Goal: Navigation & Orientation: Understand site structure

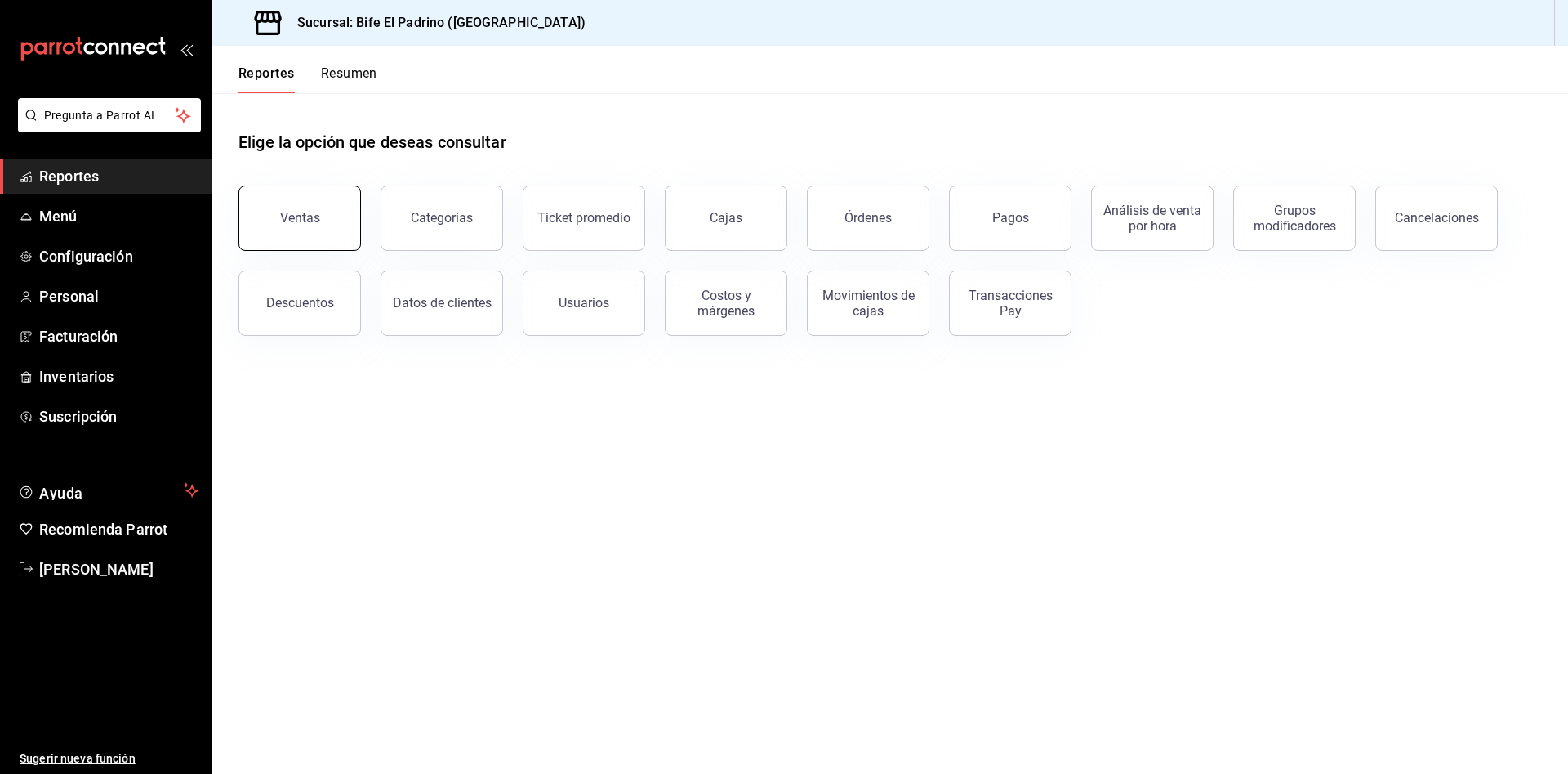
click at [322, 217] on button "Ventas" at bounding box center [300, 218] width 122 height 65
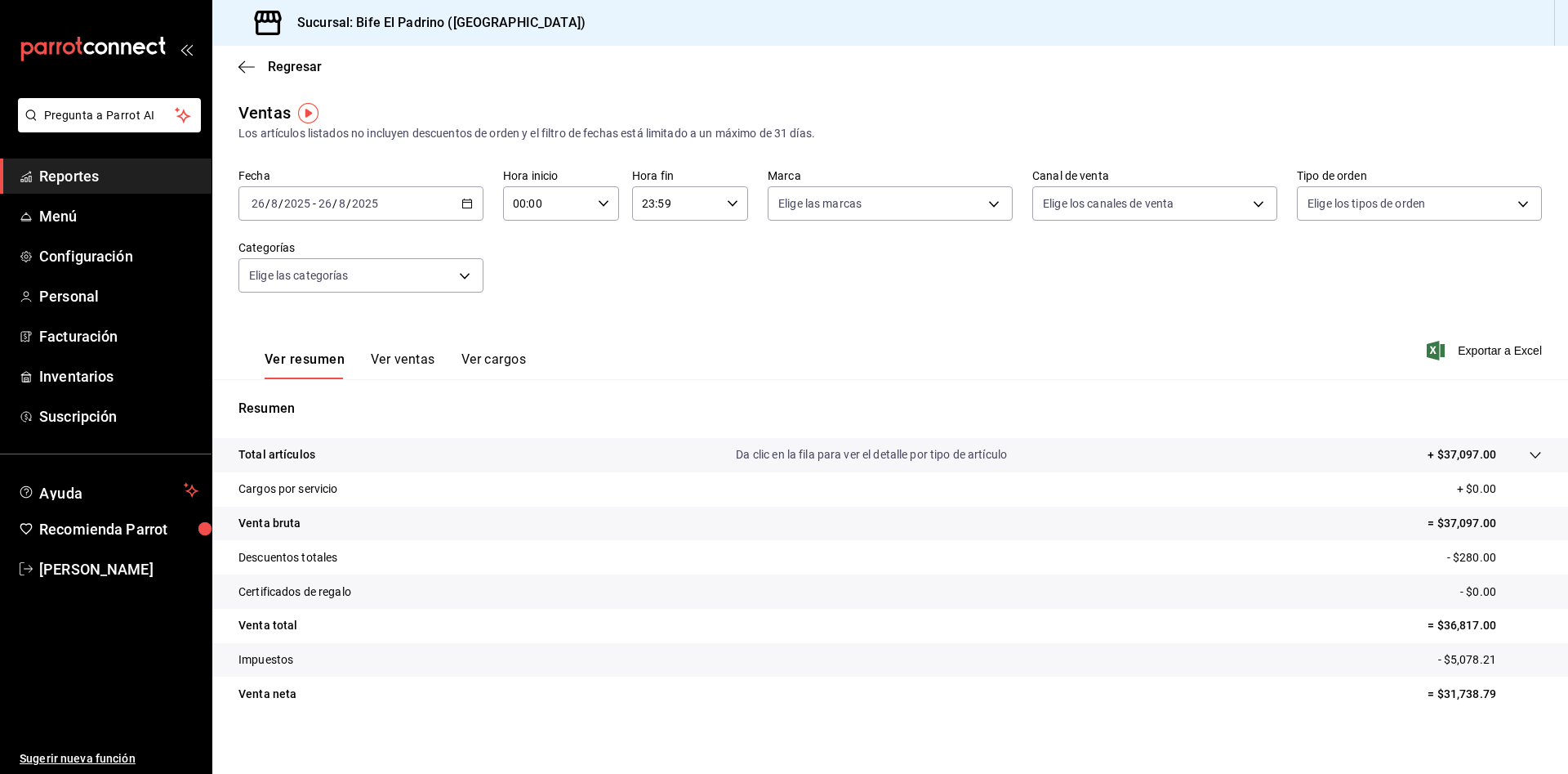
click at [331, 361] on button "Ver resumen" at bounding box center [304, 365] width 80 height 27
click at [93, 174] on span "Reportes" at bounding box center [119, 175] width 159 height 22
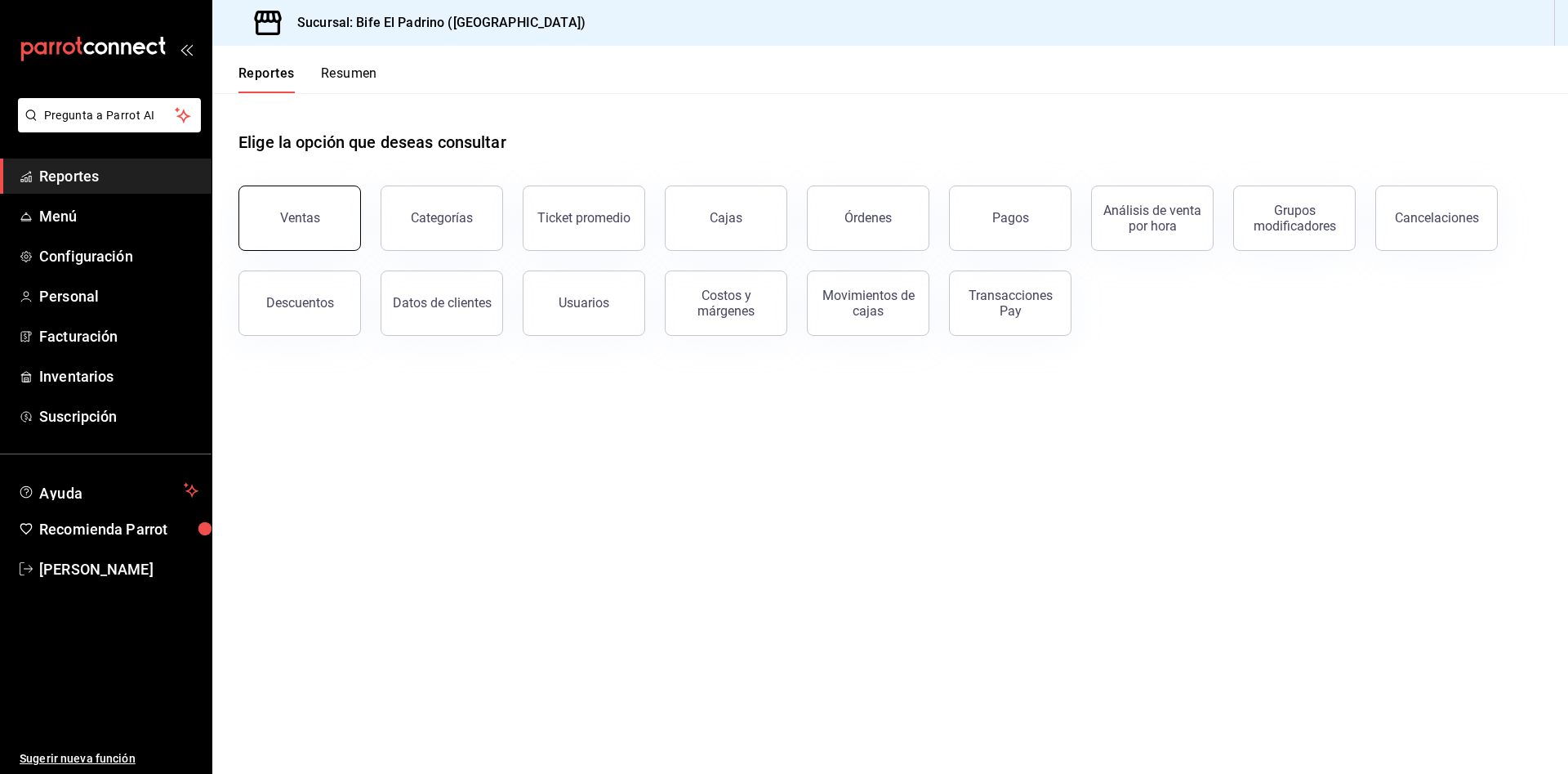
click at [314, 210] on div "Ventas" at bounding box center [300, 218] width 40 height 15
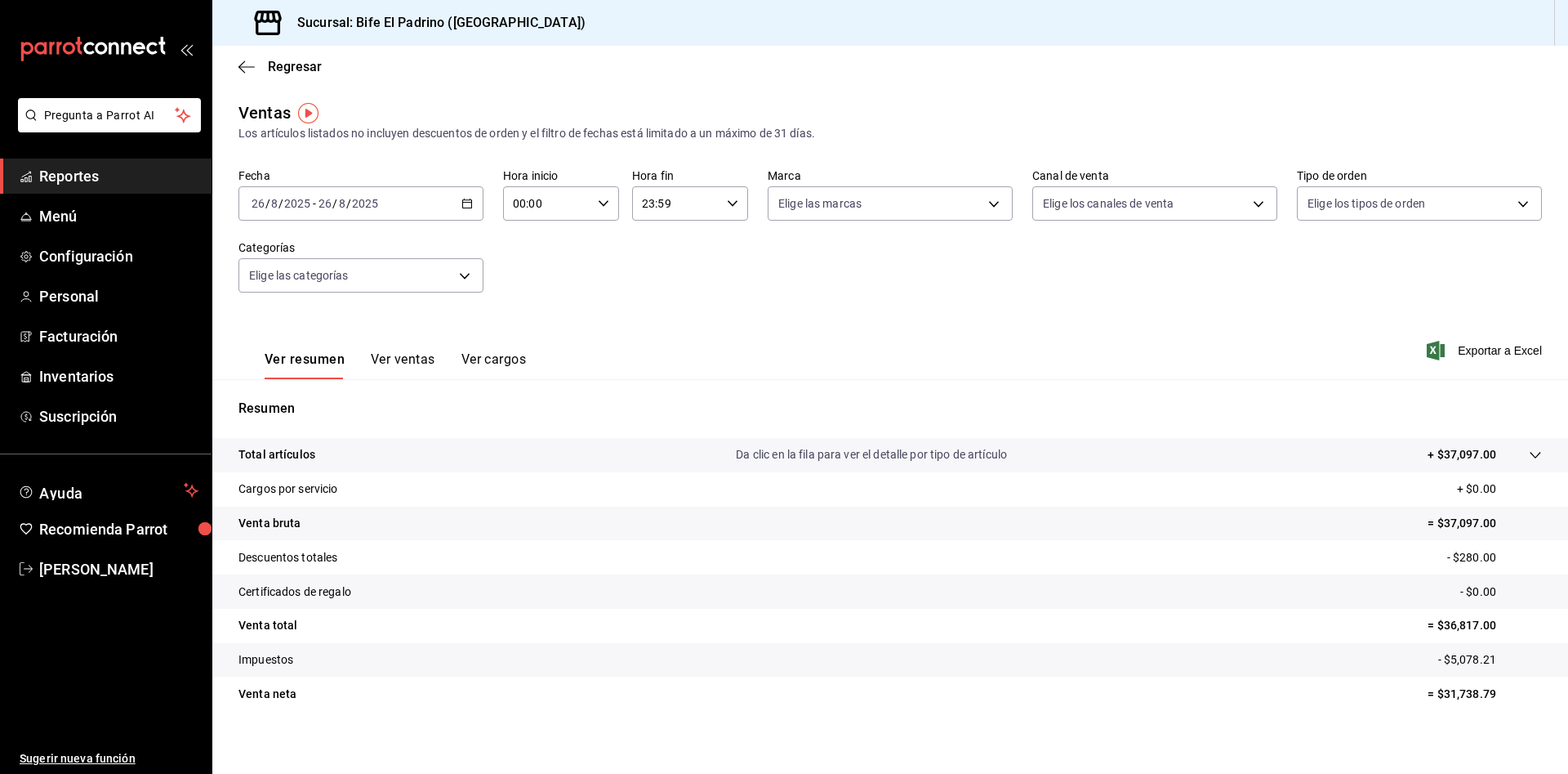
scroll to position [9, 0]
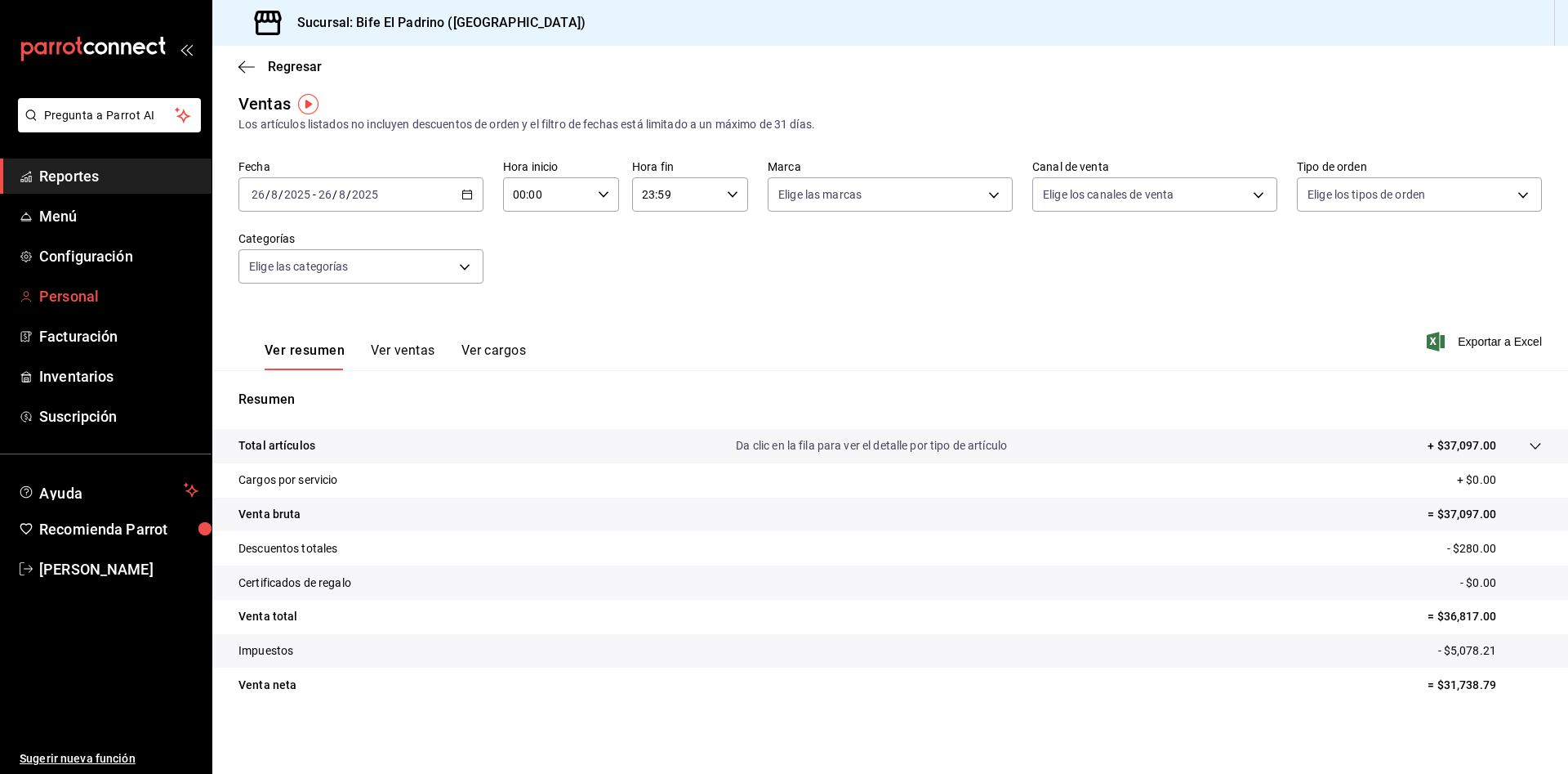
click at [62, 305] on span "Personal" at bounding box center [119, 296] width 159 height 22
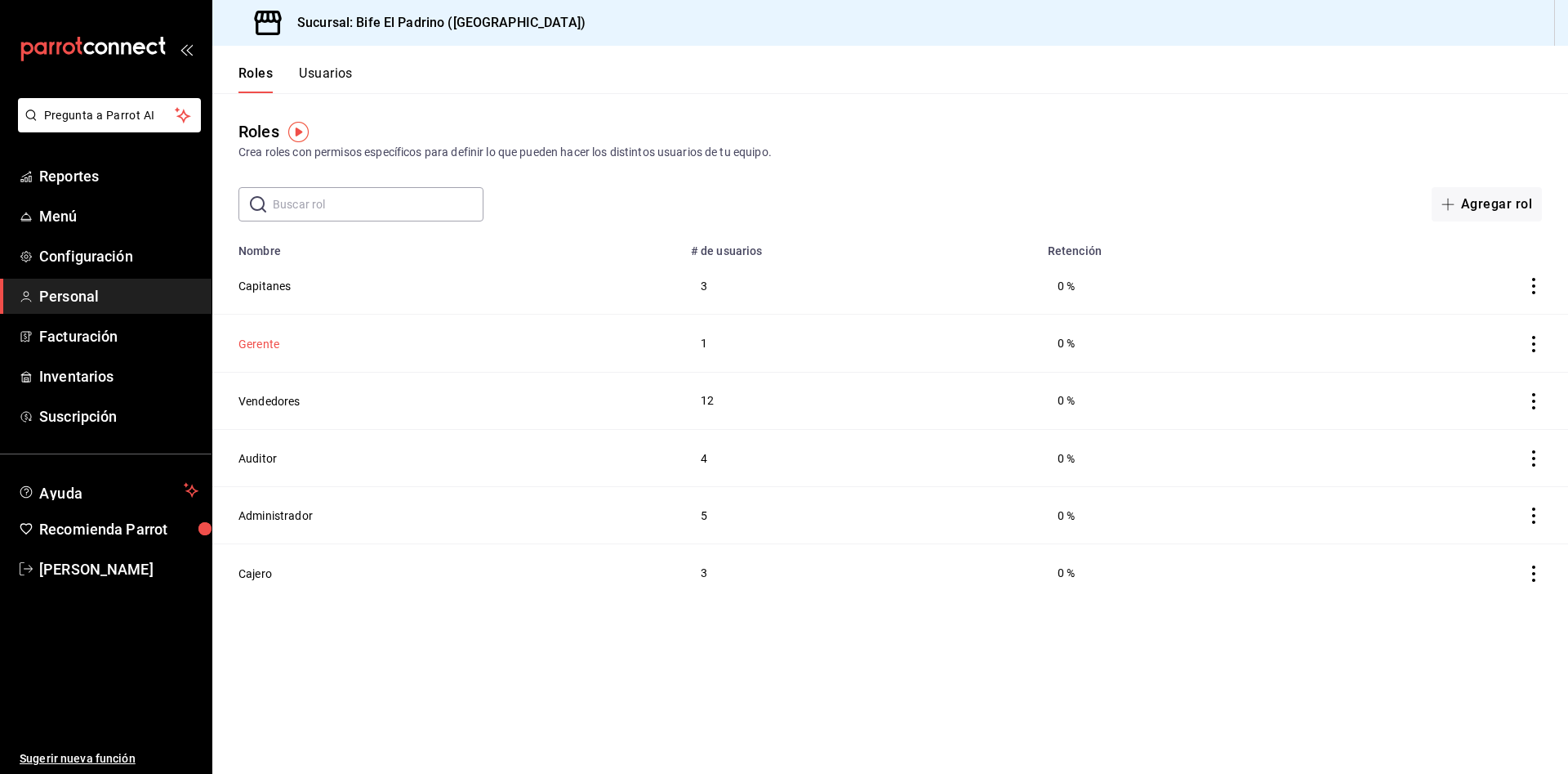
click at [271, 341] on button "Gerente" at bounding box center [258, 343] width 41 height 16
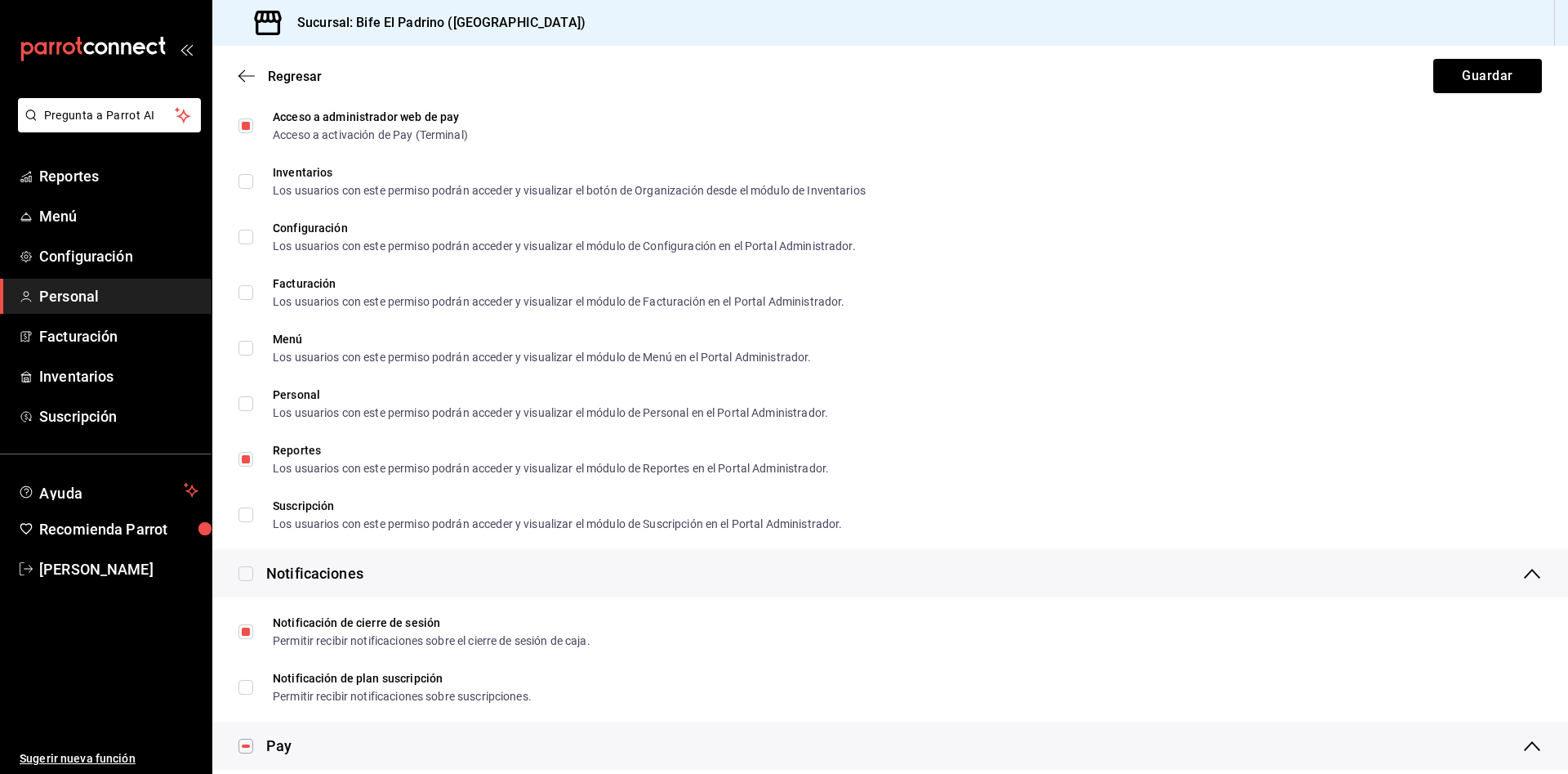
scroll to position [1126, 0]
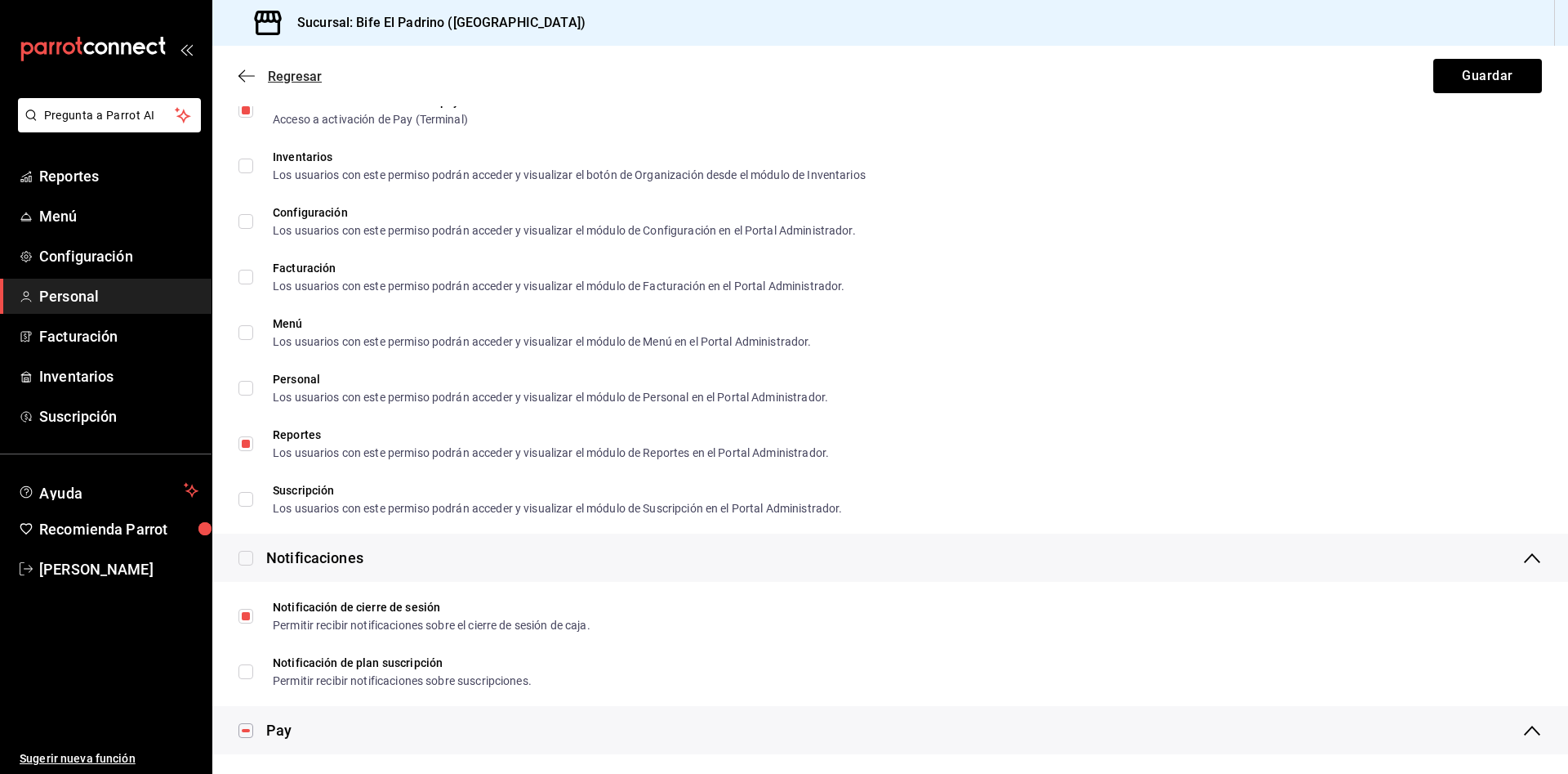
click at [266, 82] on span "Regresar" at bounding box center [280, 76] width 83 height 15
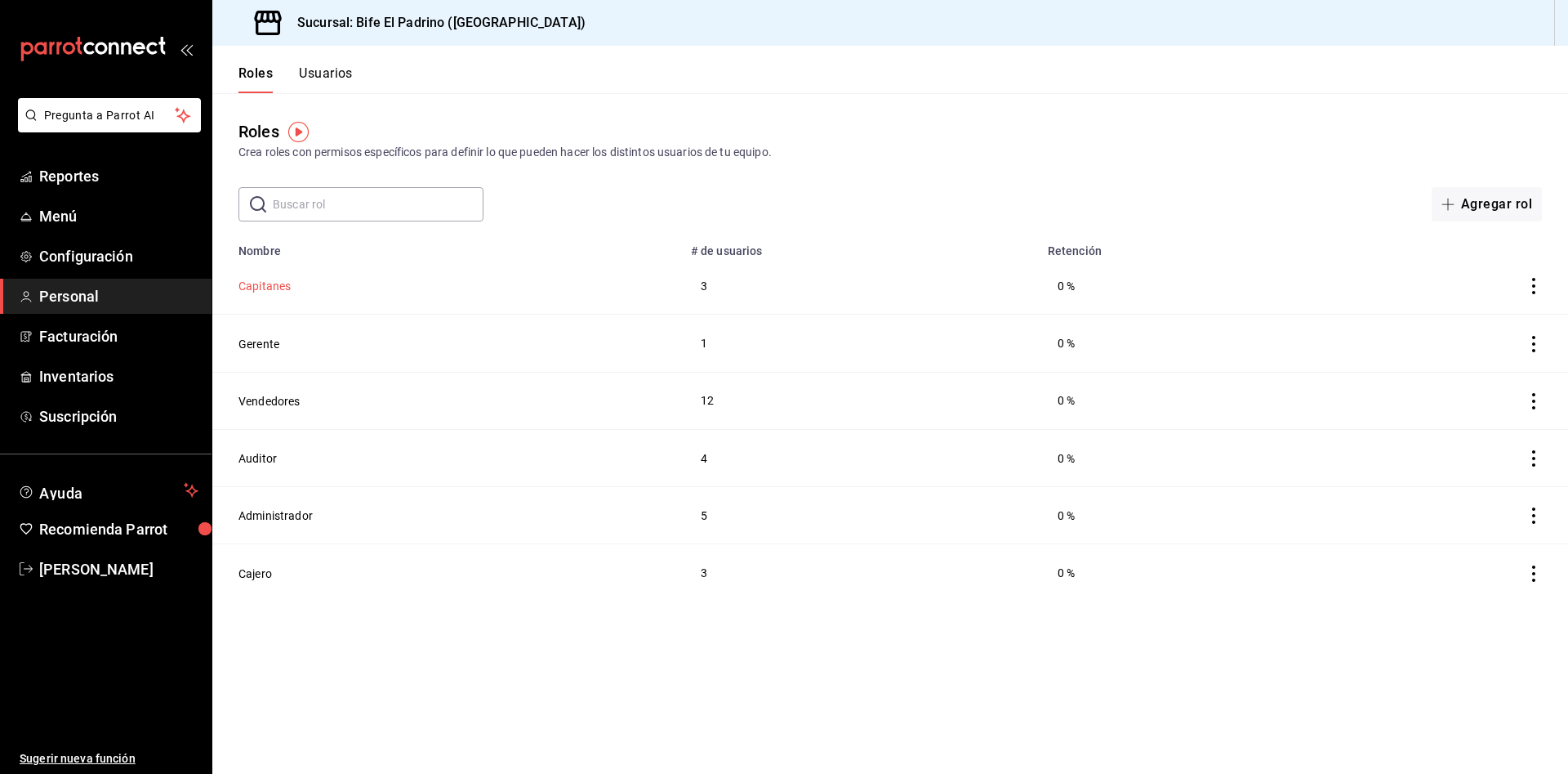
click at [268, 287] on button "Capitanes" at bounding box center [264, 286] width 52 height 16
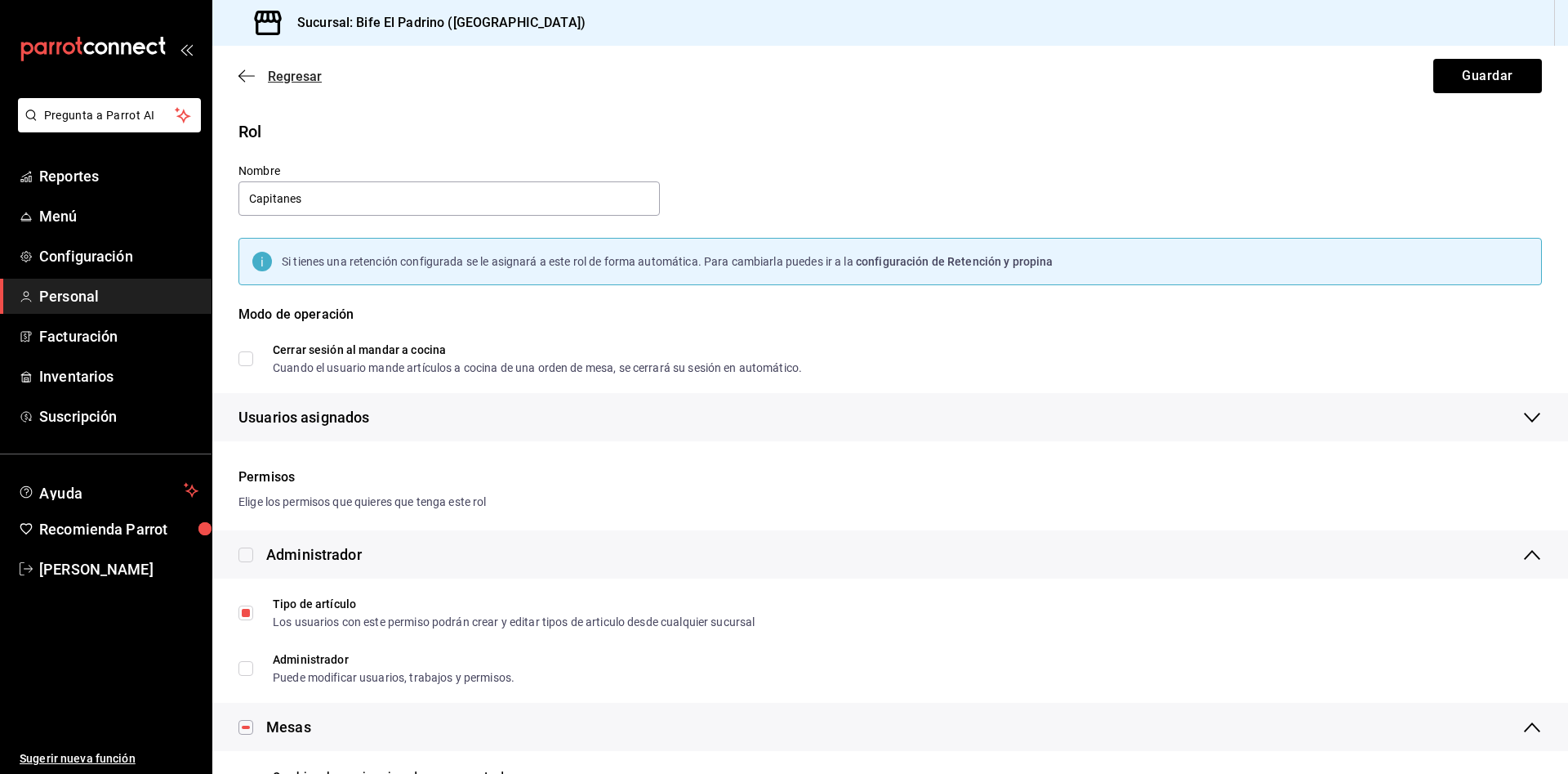
click at [293, 75] on span "Regresar" at bounding box center [294, 76] width 54 height 15
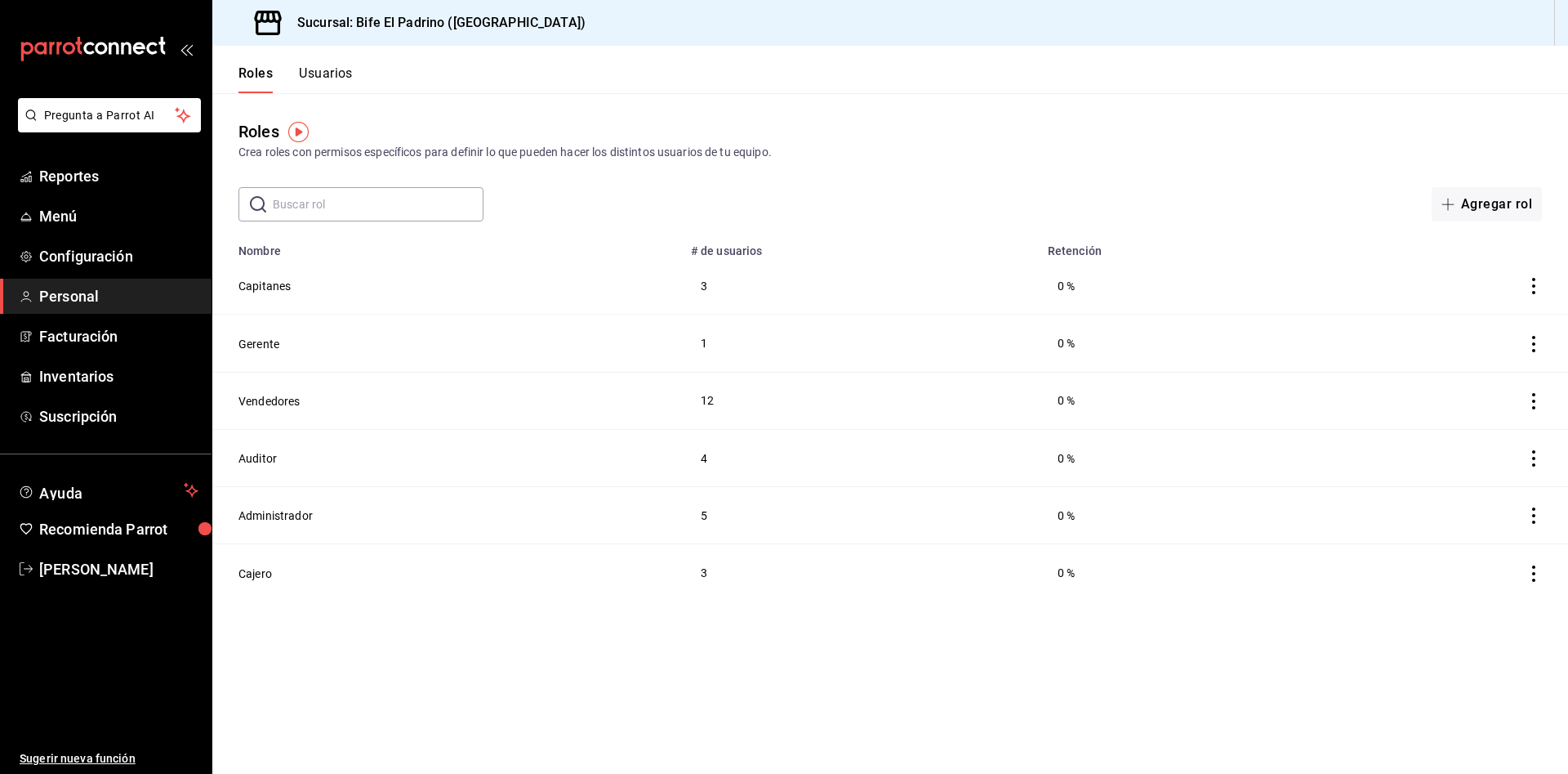
click at [339, 75] on button "Usuarios" at bounding box center [325, 78] width 54 height 27
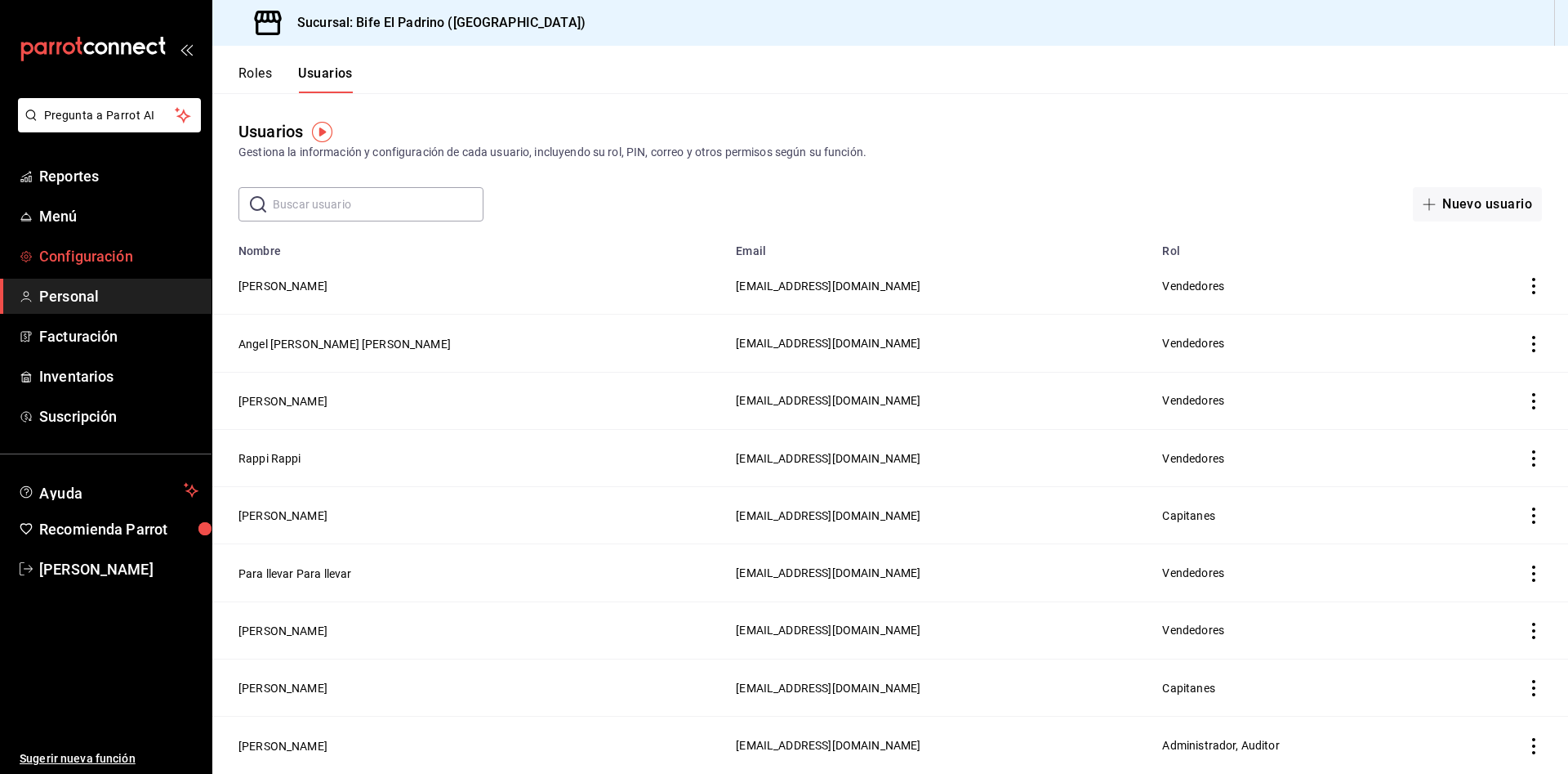
click at [87, 263] on span "Configuración" at bounding box center [119, 255] width 159 height 22
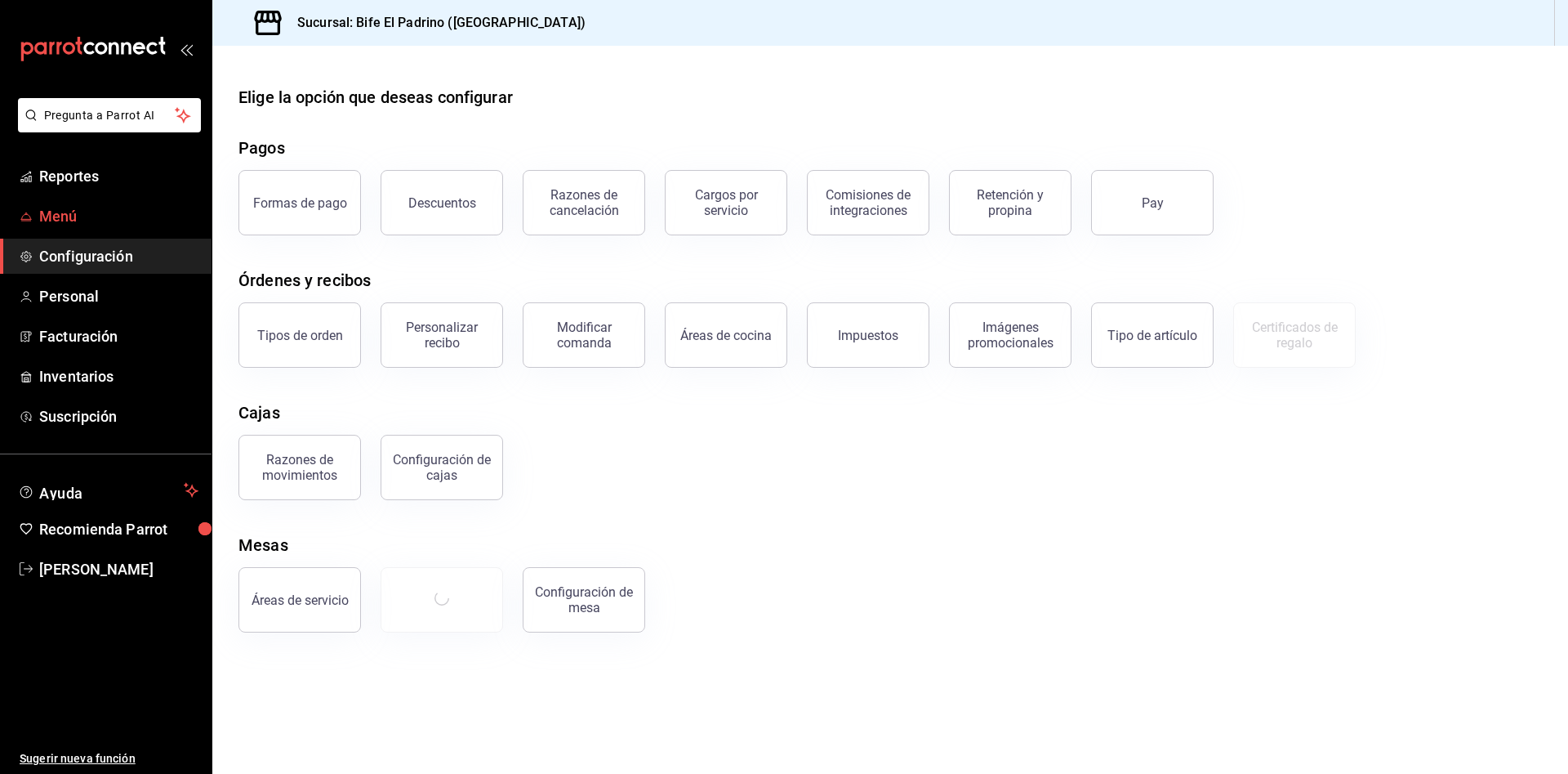
click at [71, 211] on span "Menú" at bounding box center [119, 216] width 159 height 22
